Goal: Information Seeking & Learning: Check status

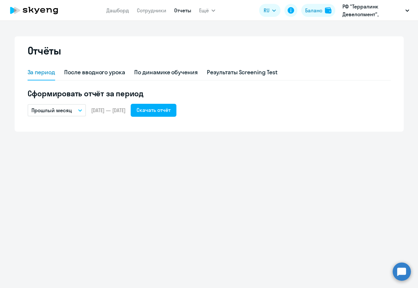
click at [384, 18] on p "РФ "Терралинк Девелопмент", [GEOGRAPHIC_DATA], ООО" at bounding box center [372, 11] width 60 height 16
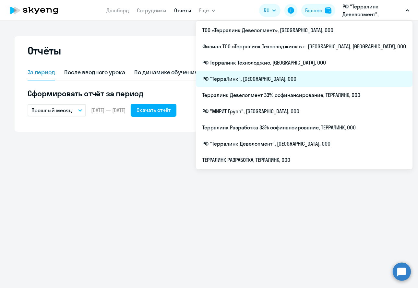
click at [308, 74] on li "РФ "ТерраЛинк", [GEOGRAPHIC_DATA], ООО" at bounding box center [304, 79] width 217 height 16
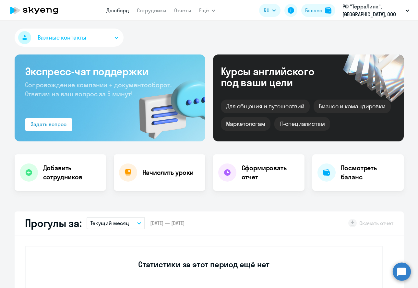
select select "30"
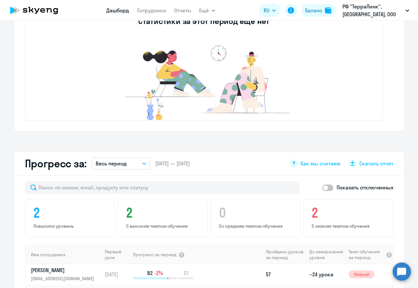
scroll to position [405, 0]
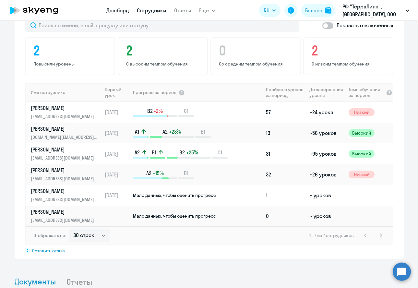
click at [149, 11] on link "Сотрудники" at bounding box center [151, 10] width 29 height 6
select select "30"
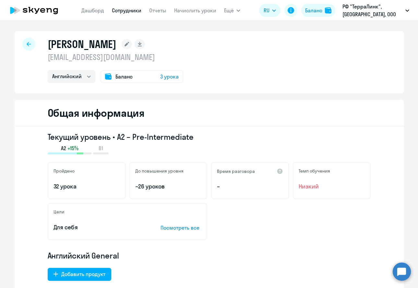
select select "english"
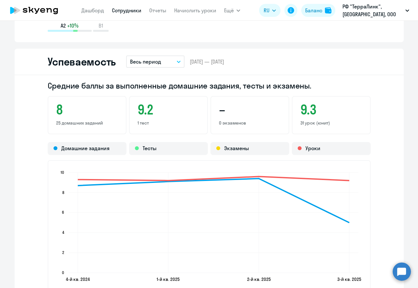
scroll to position [810, 0]
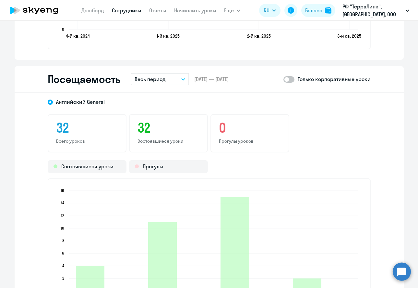
click at [169, 80] on button "Весь период" at bounding box center [160, 79] width 58 height 12
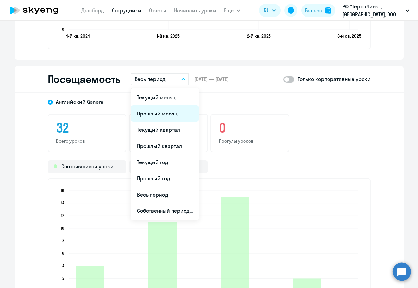
click at [161, 113] on li "Прошлый месяц" at bounding box center [165, 113] width 68 height 16
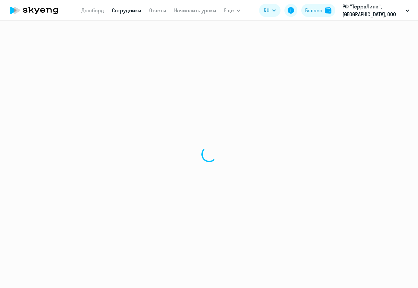
select select "english"
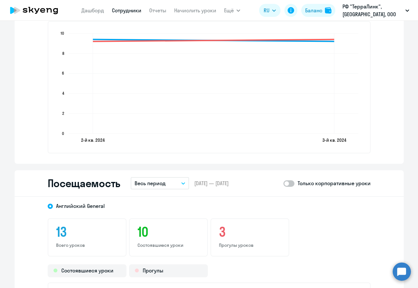
scroll to position [729, 0]
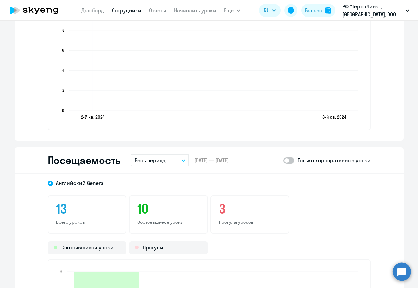
click at [142, 157] on p "Весь период" at bounding box center [150, 160] width 31 height 8
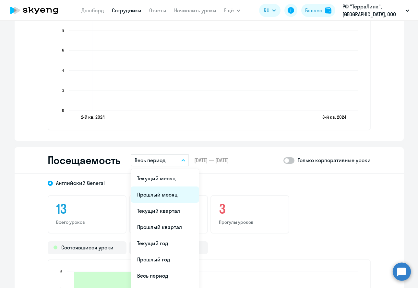
click at [156, 194] on li "Прошлый месяц" at bounding box center [165, 194] width 68 height 16
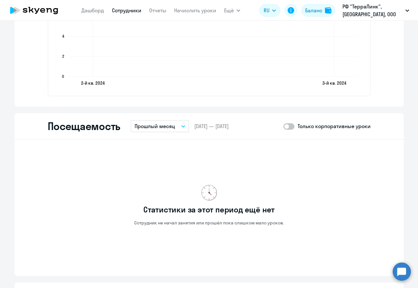
scroll to position [810, 0]
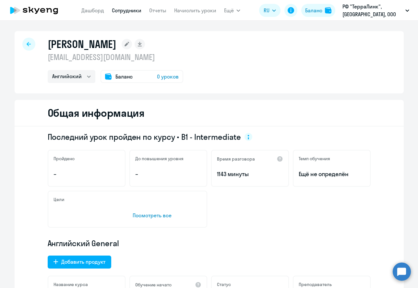
select select "english"
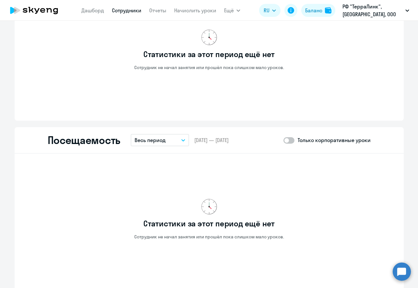
scroll to position [648, 0]
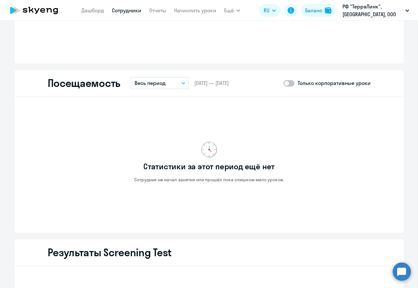
click at [146, 79] on p "Весь период" at bounding box center [150, 83] width 31 height 8
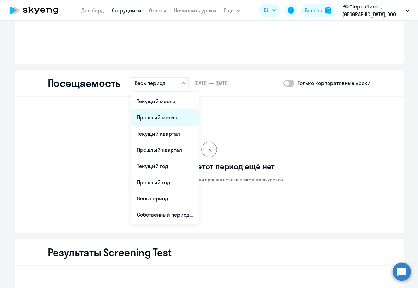
click at [148, 118] on li "Прошлый месяц" at bounding box center [165, 117] width 68 height 16
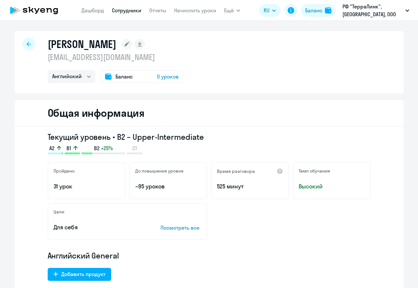
select select "english"
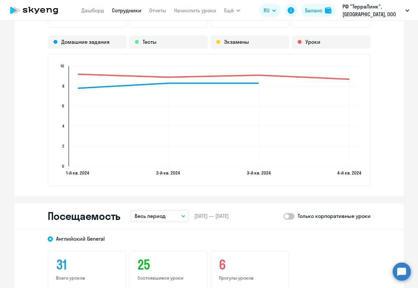
scroll to position [729, 0]
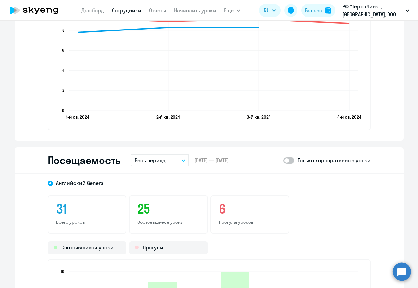
click at [158, 157] on p "Весь период" at bounding box center [150, 160] width 31 height 8
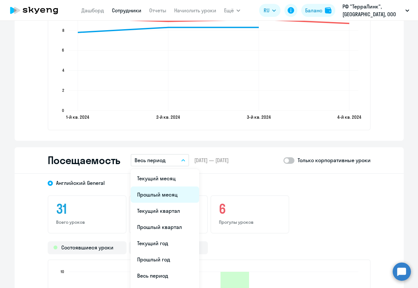
click at [166, 193] on li "Прошлый месяц" at bounding box center [165, 194] width 68 height 16
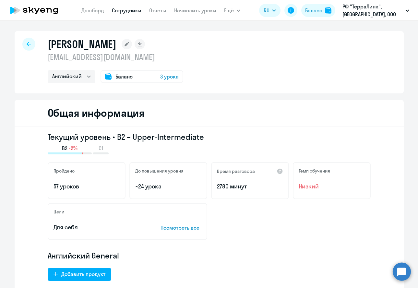
select select "english"
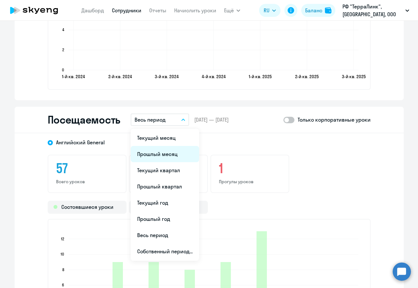
click at [152, 150] on li "Прошлый месяц" at bounding box center [165, 154] width 68 height 16
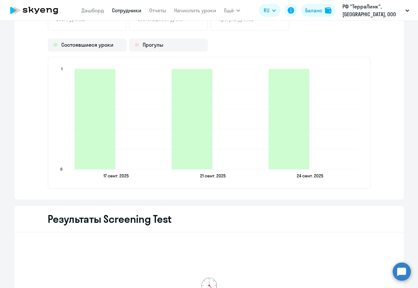
scroll to position [851, 0]
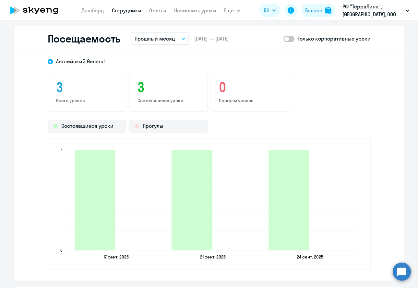
click at [291, 39] on span at bounding box center [288, 39] width 11 height 6
click at [283, 39] on input "checkbox" at bounding box center [283, 39] width 0 height 0
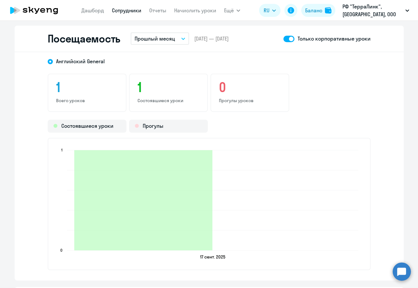
click at [291, 39] on span at bounding box center [288, 39] width 11 height 6
click at [283, 39] on input "checkbox" at bounding box center [283, 39] width 0 height 0
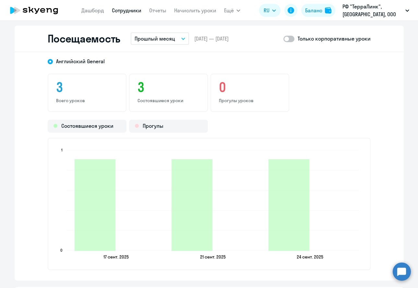
click at [168, 41] on p "Прошлый месяц" at bounding box center [155, 39] width 41 height 8
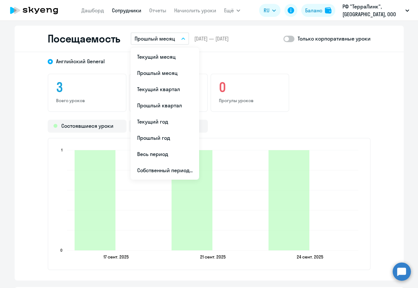
click at [168, 41] on p "Прошлый месяц" at bounding box center [155, 39] width 41 height 8
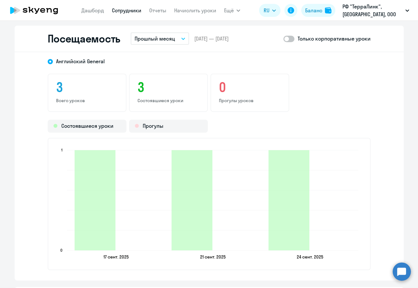
click at [168, 41] on p "Прошлый месяц" at bounding box center [155, 39] width 41 height 8
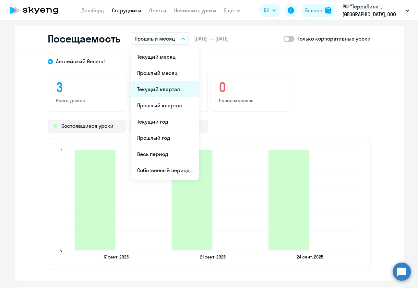
click at [161, 88] on li "Текущий квартал" at bounding box center [165, 89] width 68 height 16
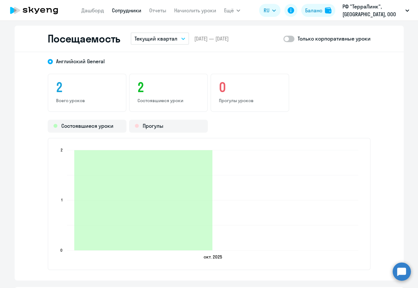
click at [169, 41] on p "Текущий квартал" at bounding box center [156, 39] width 43 height 8
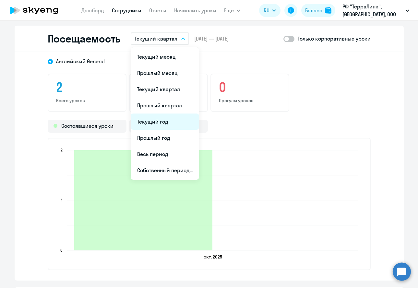
click at [171, 118] on li "Текущий год" at bounding box center [165, 121] width 68 height 16
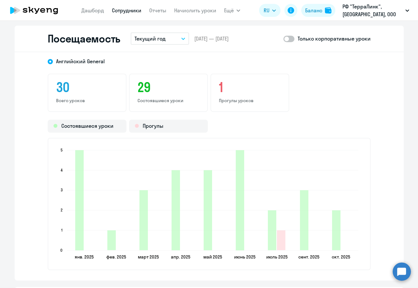
click at [289, 40] on span at bounding box center [288, 39] width 11 height 6
click at [283, 39] on input "checkbox" at bounding box center [283, 39] width 0 height 0
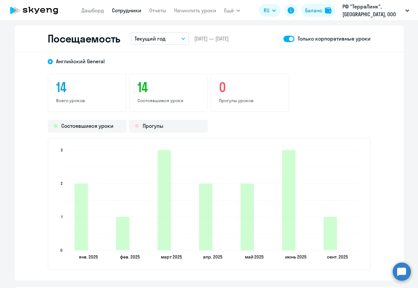
click at [289, 40] on span at bounding box center [288, 39] width 11 height 6
click at [283, 39] on input "checkbox" at bounding box center [283, 39] width 0 height 0
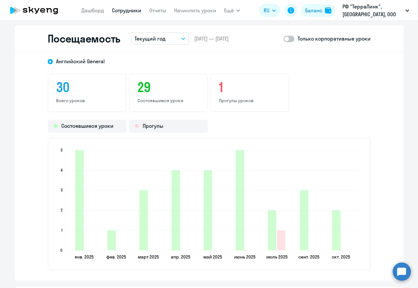
click at [289, 40] on span at bounding box center [288, 39] width 11 height 6
click at [283, 39] on input "checkbox" at bounding box center [283, 39] width 0 height 0
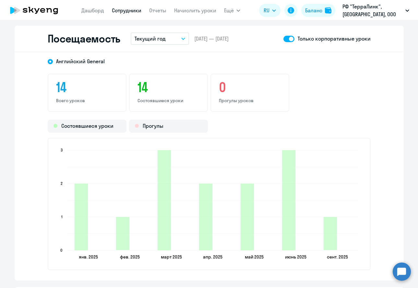
click at [289, 40] on span at bounding box center [288, 39] width 11 height 6
click at [283, 39] on input "checkbox" at bounding box center [283, 39] width 0 height 0
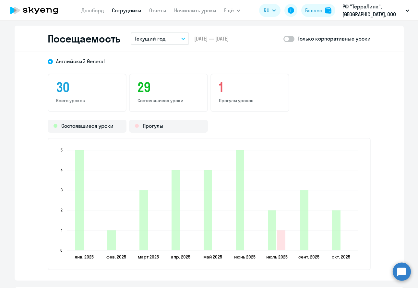
click at [288, 41] on span at bounding box center [288, 39] width 11 height 6
click at [283, 39] on input "checkbox" at bounding box center [283, 39] width 0 height 0
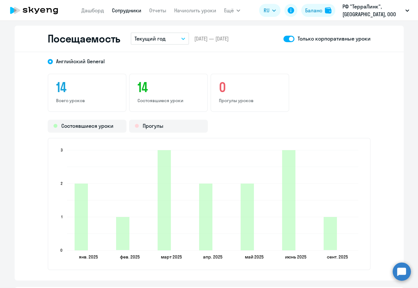
click at [285, 37] on span at bounding box center [288, 39] width 11 height 6
click at [283, 39] on input "checkbox" at bounding box center [283, 39] width 0 height 0
checkbox input "false"
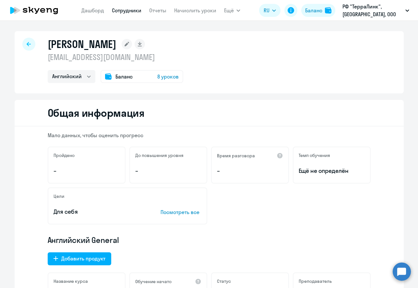
select select "english"
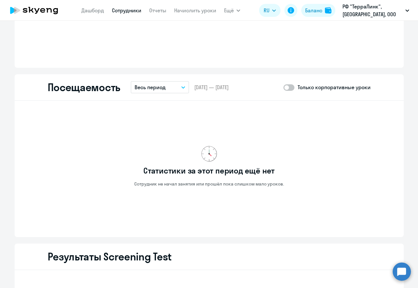
scroll to position [648, 0]
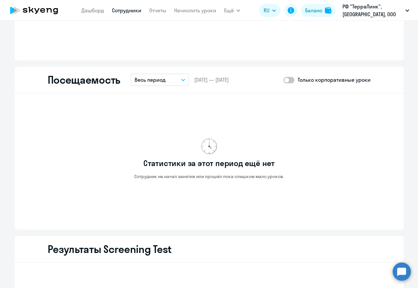
click at [143, 77] on p "Весь период" at bounding box center [150, 80] width 31 height 8
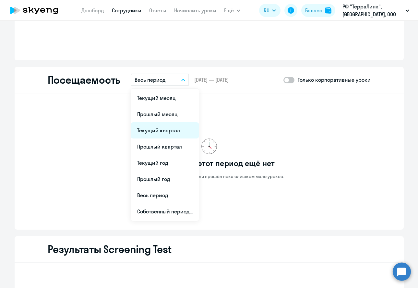
click at [154, 122] on li "Текущий квартал" at bounding box center [165, 130] width 68 height 16
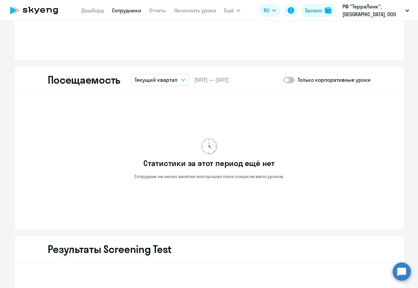
click at [152, 77] on p "Текущий квартал" at bounding box center [156, 80] width 43 height 8
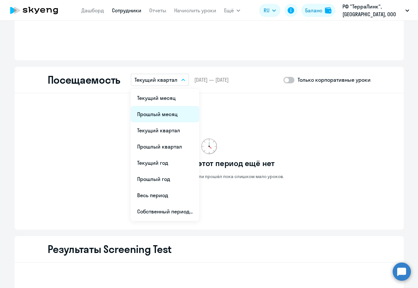
click at [152, 116] on li "Прошлый месяц" at bounding box center [165, 114] width 68 height 16
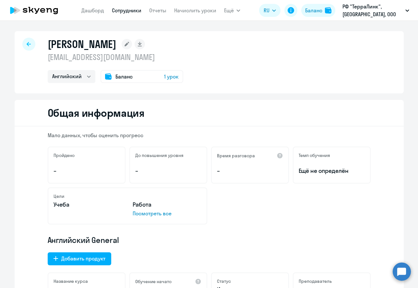
select select "english"
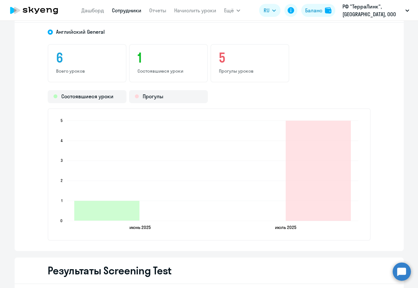
scroll to position [770, 0]
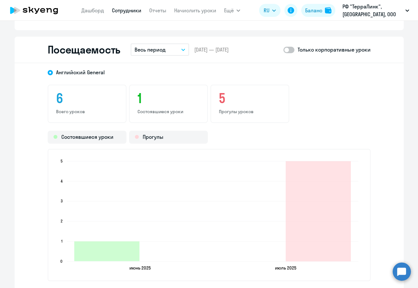
click at [163, 51] on button "Весь период" at bounding box center [160, 49] width 58 height 12
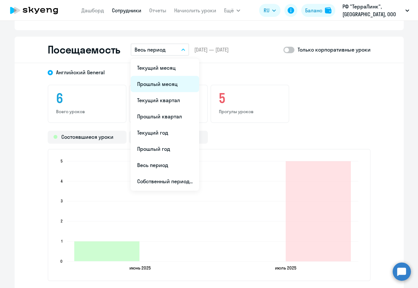
click at [164, 84] on li "Прошлый месяц" at bounding box center [165, 84] width 68 height 16
